Goal: Task Accomplishment & Management: Manage account settings

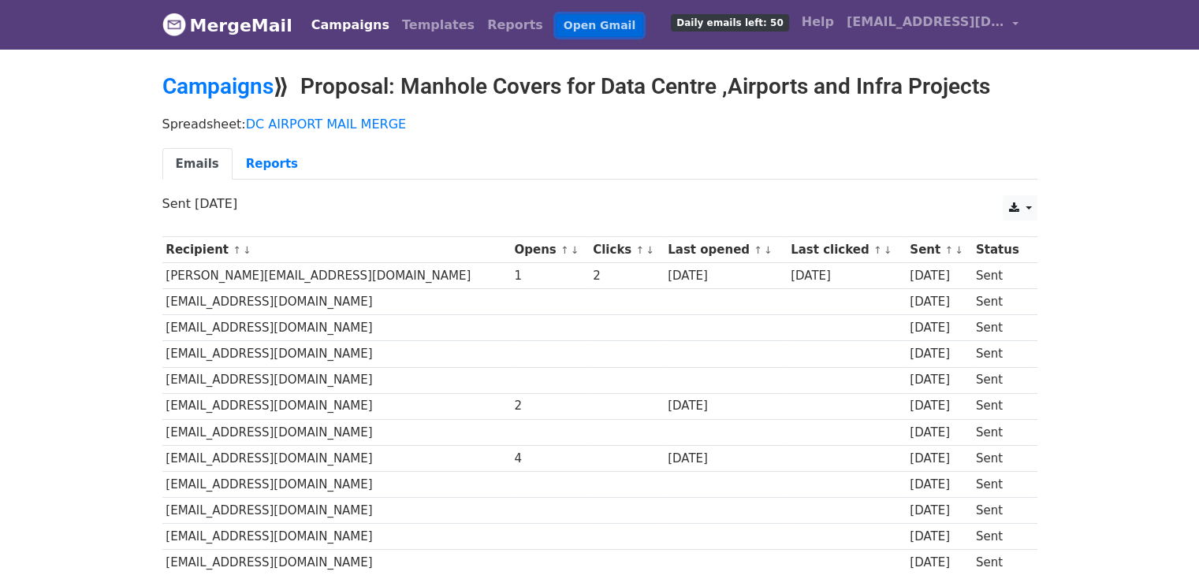
click at [556, 24] on link "Open Gmail" at bounding box center [599, 25] width 87 height 23
click at [226, 86] on link "Campaigns" at bounding box center [217, 86] width 111 height 26
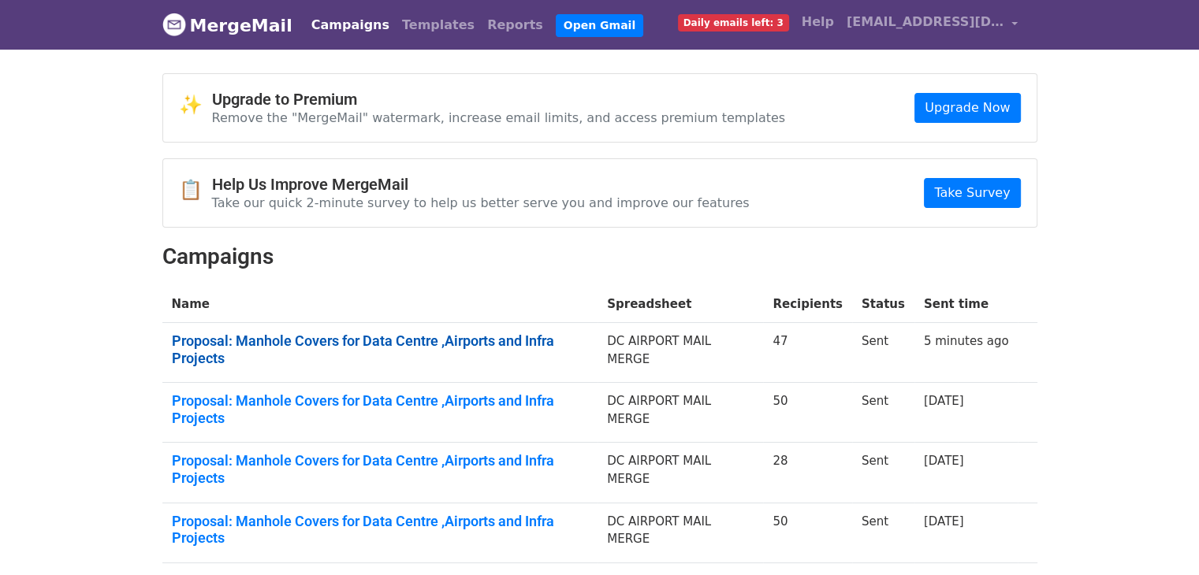
click at [562, 339] on link "Proposal: Manhole Covers for Data Centre ,Airports and Infra Projects" at bounding box center [380, 350] width 417 height 34
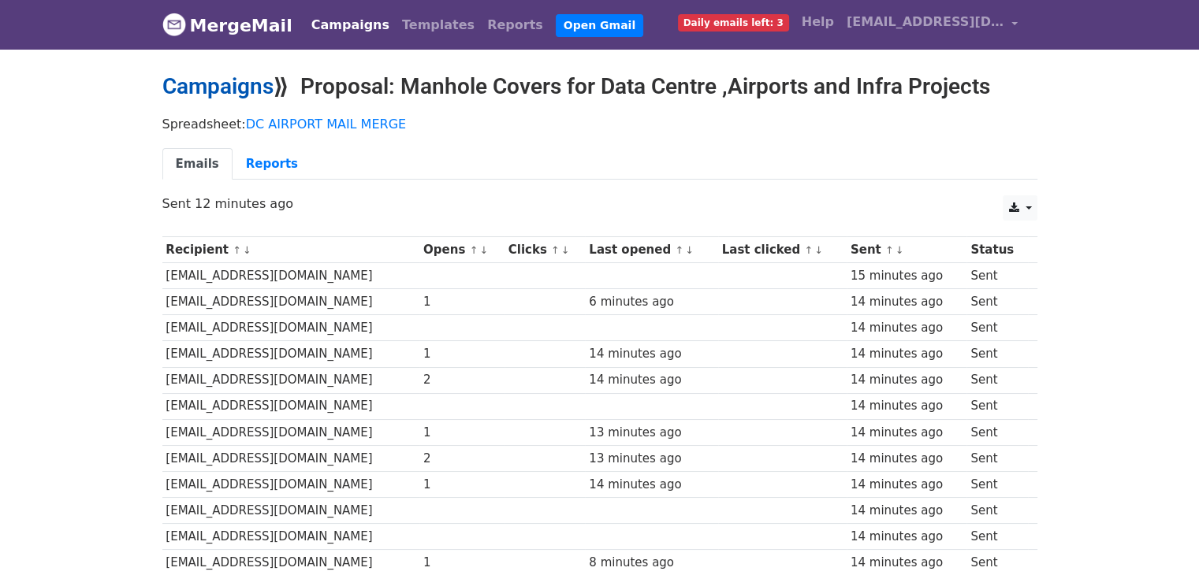
click at [225, 91] on link "Campaigns" at bounding box center [217, 86] width 111 height 26
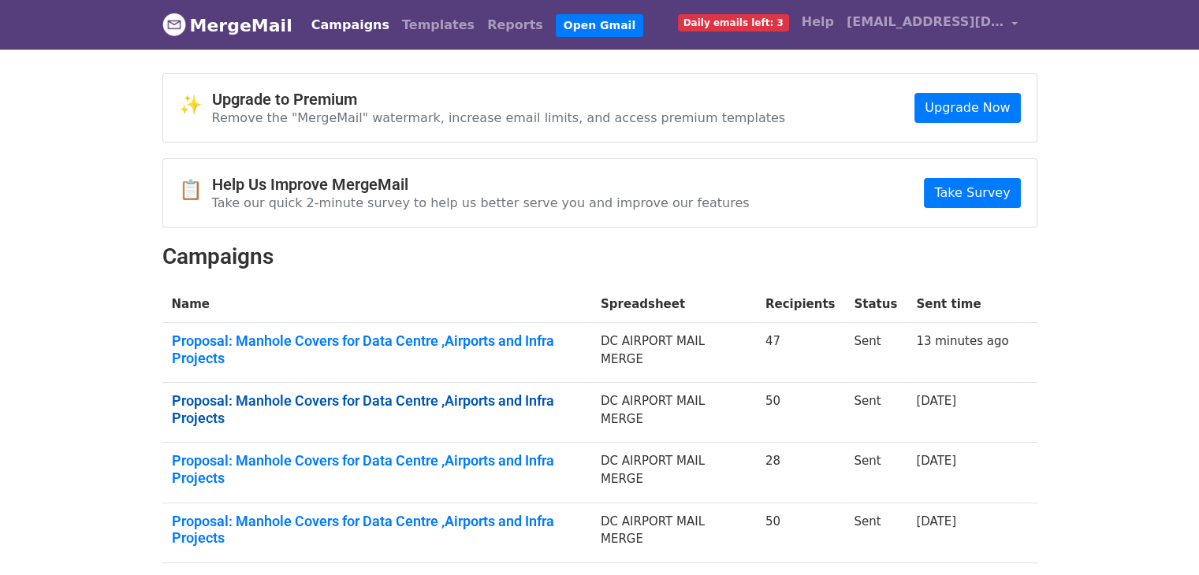
click at [419, 393] on link "Proposal: Manhole Covers for Data Centre ,Airports and Infra Projects" at bounding box center [377, 410] width 410 height 34
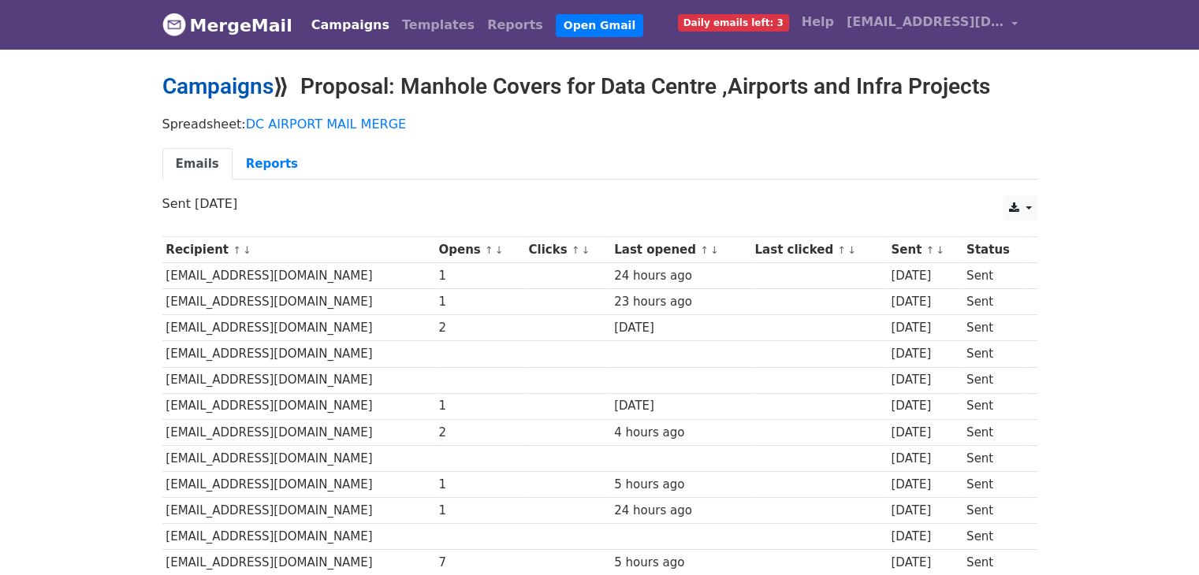
click at [229, 92] on link "Campaigns" at bounding box center [217, 86] width 111 height 26
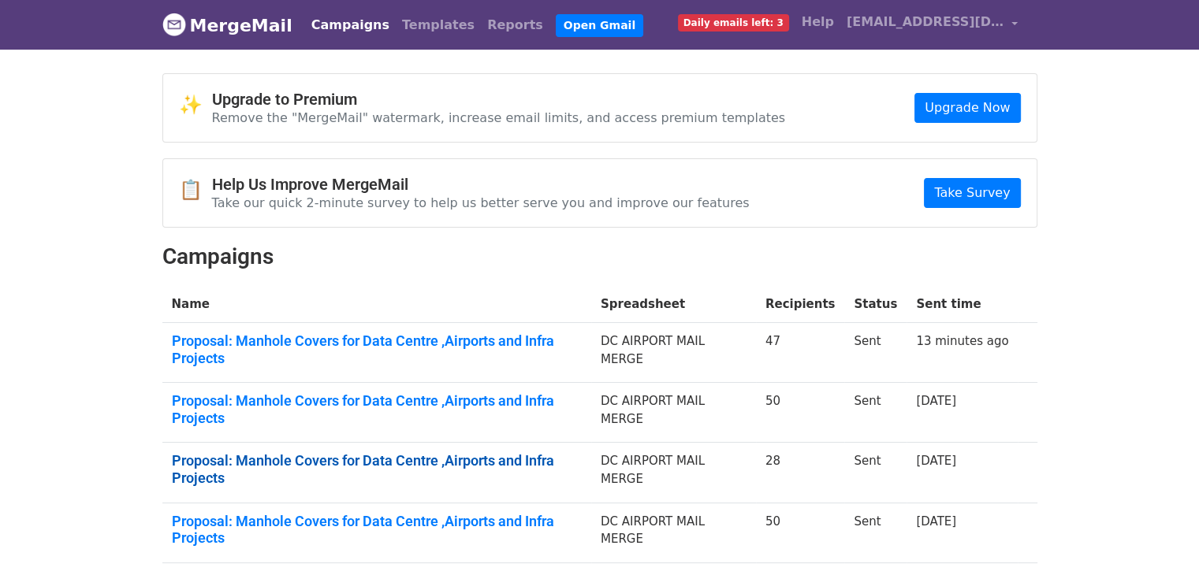
click at [400, 452] on link "Proposal: Manhole Covers for Data Centre ,Airports and Infra Projects" at bounding box center [377, 469] width 410 height 34
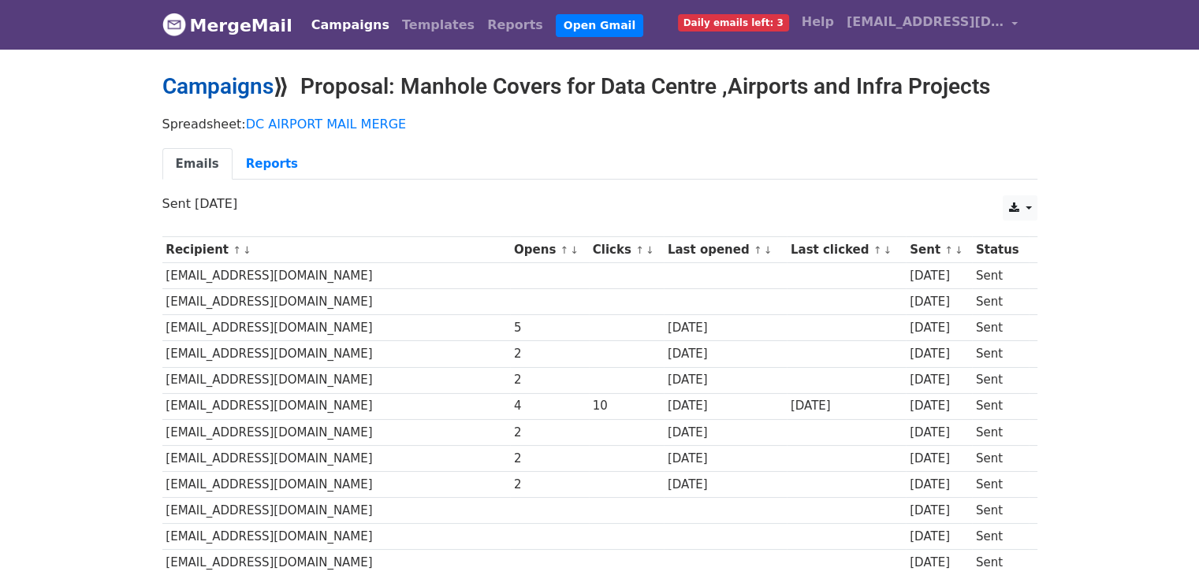
click at [222, 81] on link "Campaigns" at bounding box center [217, 86] width 111 height 26
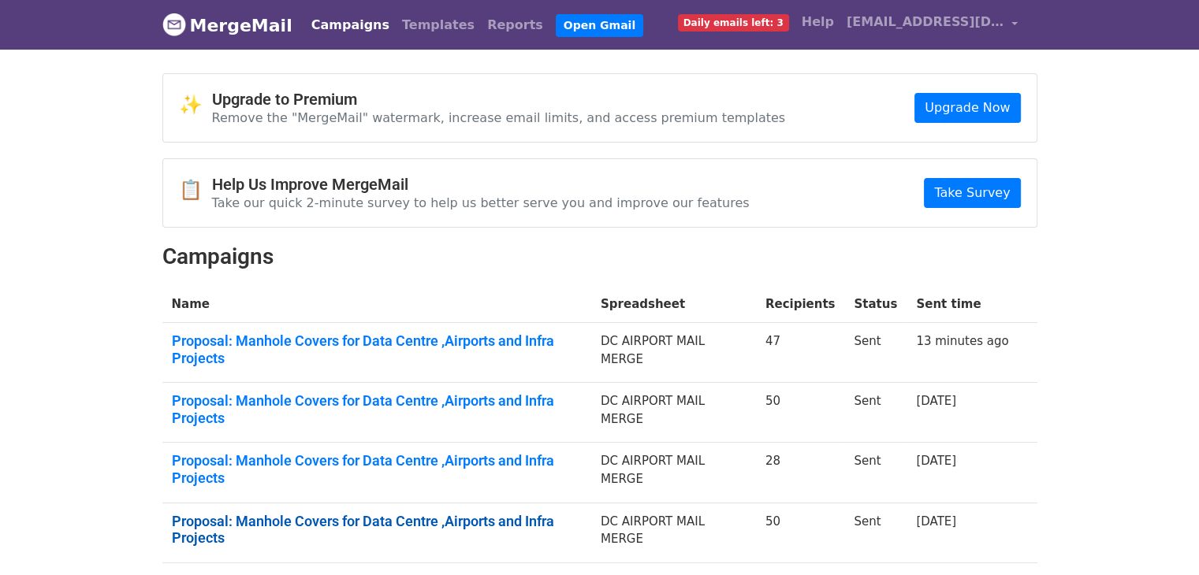
click at [419, 513] on link "Proposal: Manhole Covers for Data Centre ,Airports and Infra Projects" at bounding box center [377, 530] width 410 height 34
